Goal: Ask a question

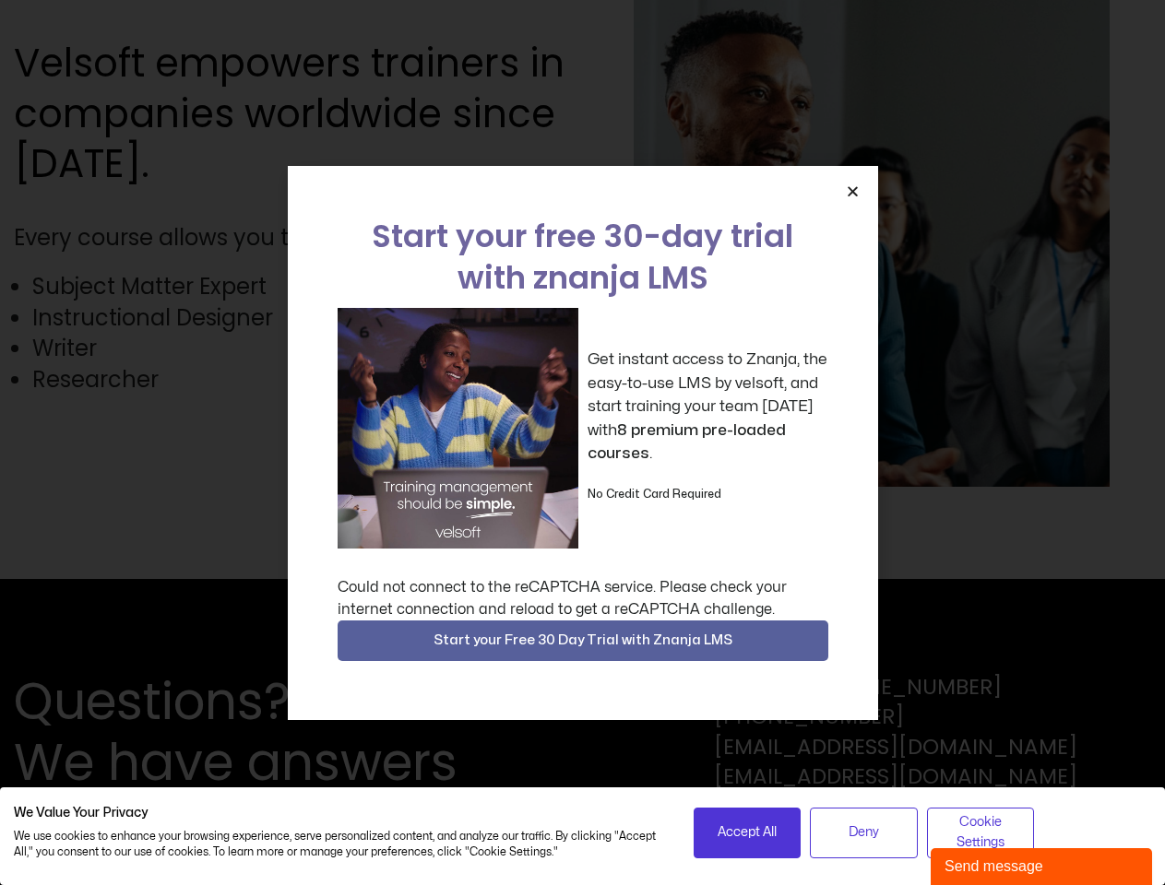
click at [582, 443] on div "Get instant access to Znanja, the easy-to-use LMS by velsoft, and start trainin…" at bounding box center [583, 428] width 491 height 241
click at [852, 191] on icon "Close" at bounding box center [853, 191] width 14 height 14
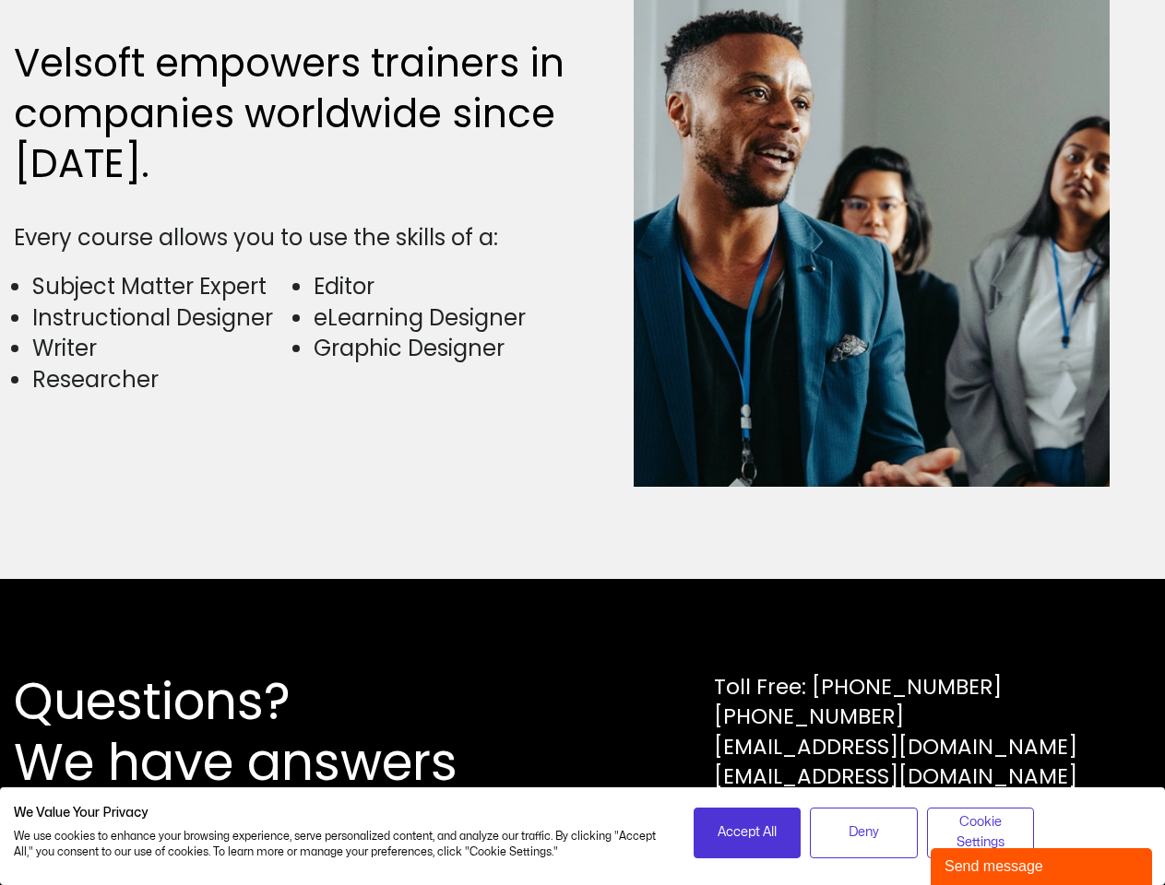
click at [583, 641] on div "Questions? We have answers Toll Free: [PHONE_NUMBER] [PHONE_NUMBER] [EMAIL_ADDR…" at bounding box center [582, 732] width 1165 height 306
click at [747, 833] on span "Accept All" at bounding box center [747, 833] width 59 height 20
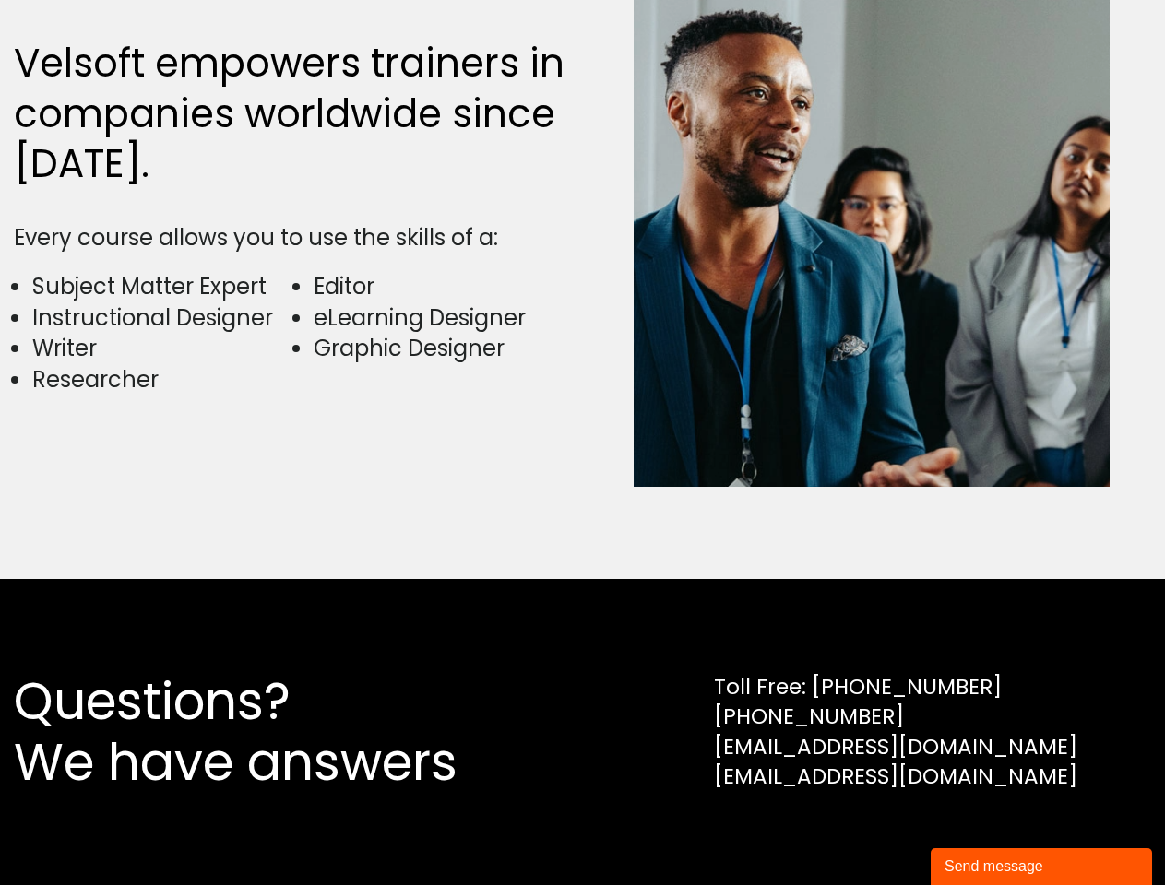
click at [863, 833] on div "Questions? We have answers Toll Free: [PHONE_NUMBER] [PHONE_NUMBER] [EMAIL_ADDR…" at bounding box center [582, 732] width 1165 height 306
click at [980, 833] on div "Questions? We have answers Toll Free: [PHONE_NUMBER] [PHONE_NUMBER] [EMAIL_ADDR…" at bounding box center [582, 732] width 1165 height 306
click at [1041, 867] on div "Send message" at bounding box center [1041, 867] width 194 height 22
